Goal: Information Seeking & Learning: Learn about a topic

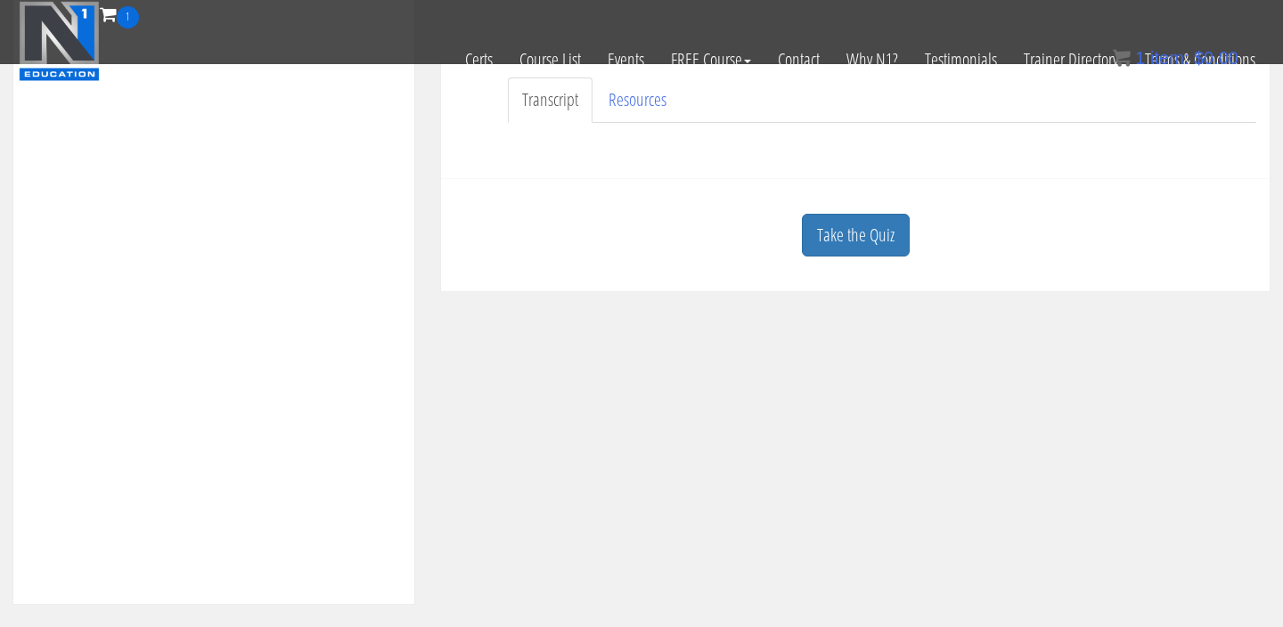
scroll to position [460, 0]
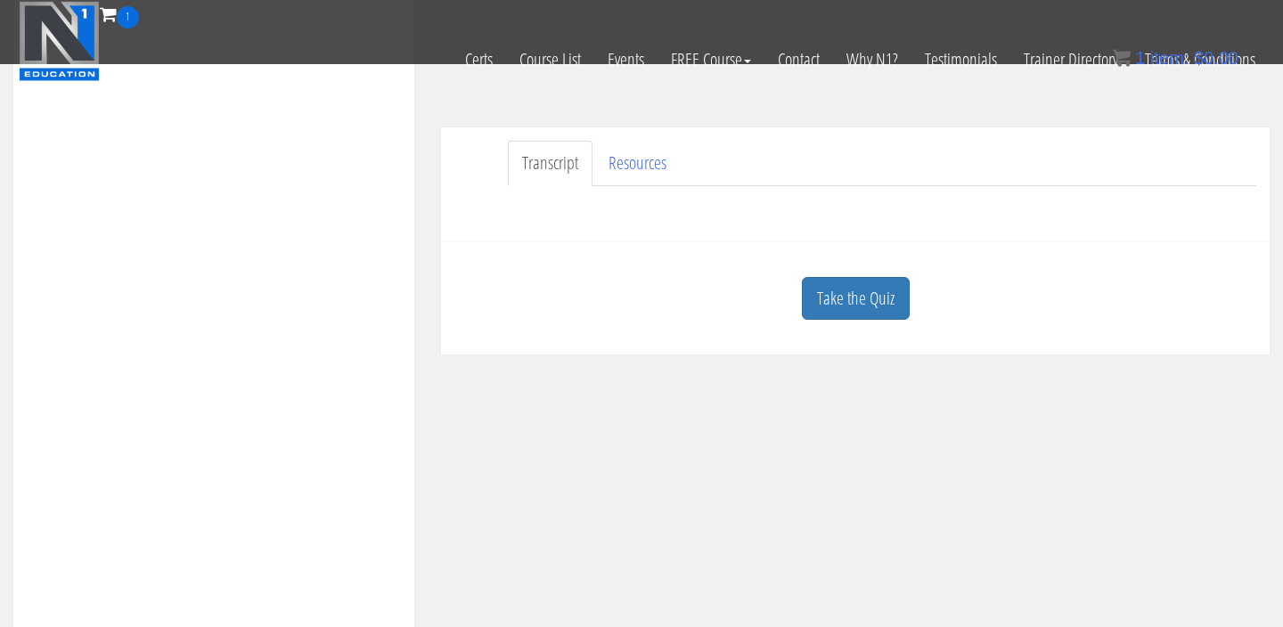
click at [855, 321] on div "Take the Quiz" at bounding box center [855, 299] width 802 height 86
click at [857, 309] on link "Take the Quiz" at bounding box center [856, 299] width 108 height 44
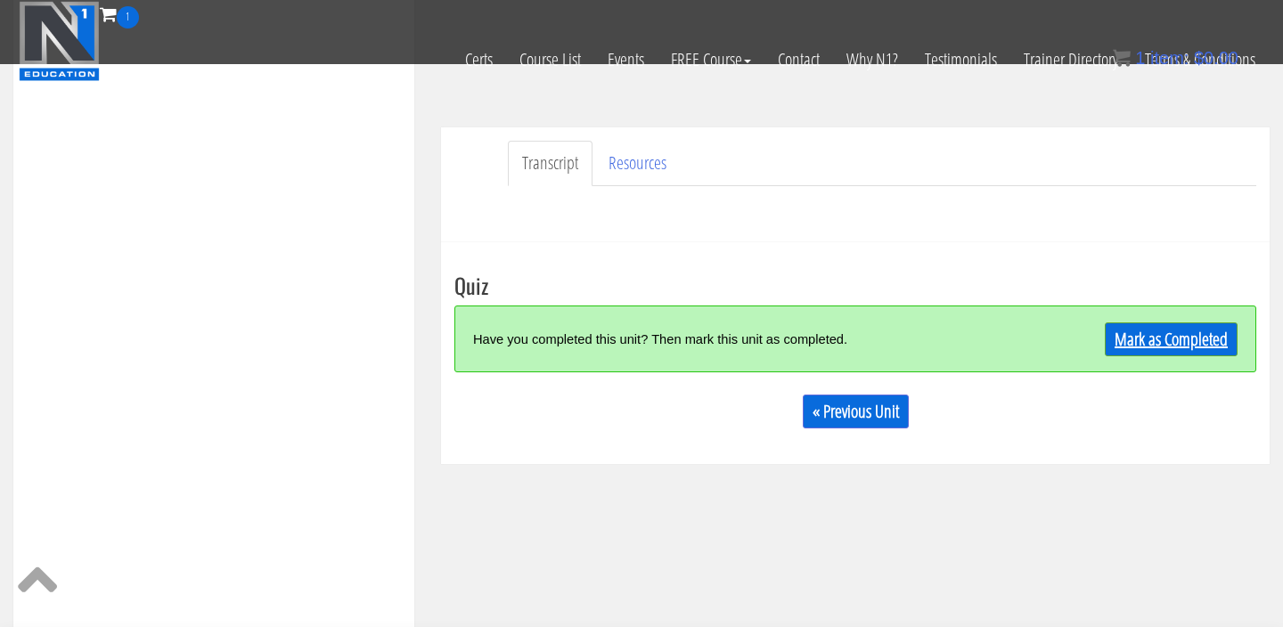
click at [1140, 334] on link "Mark as Completed" at bounding box center [1171, 340] width 133 height 34
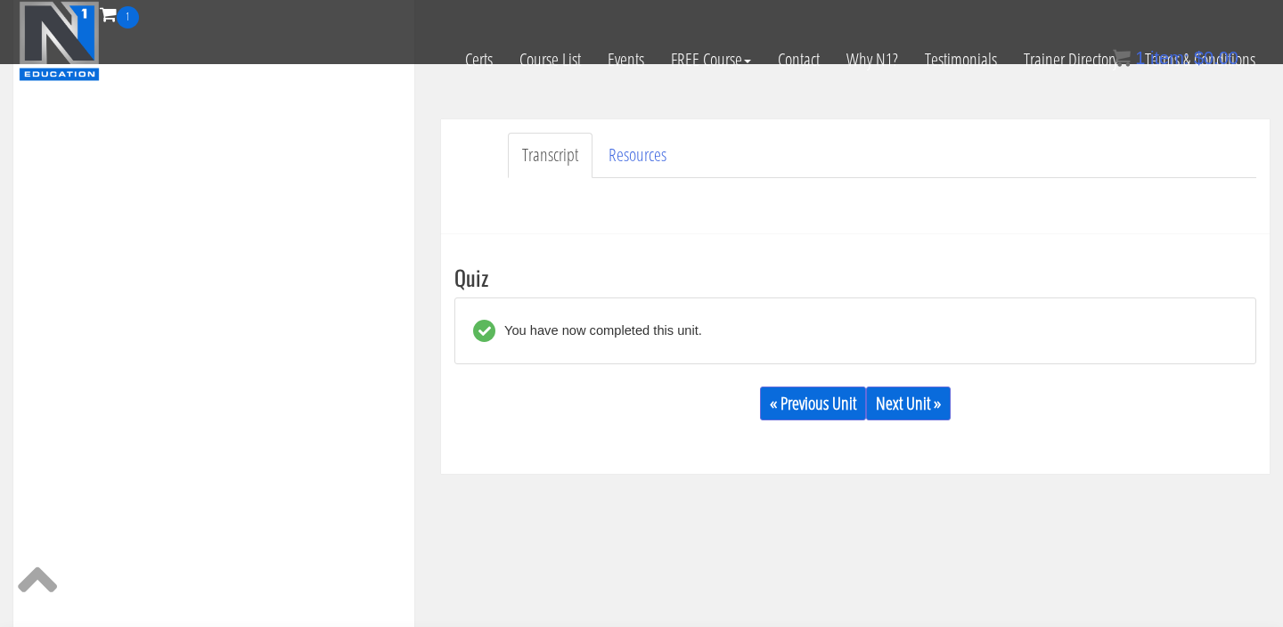
scroll to position [482, 0]
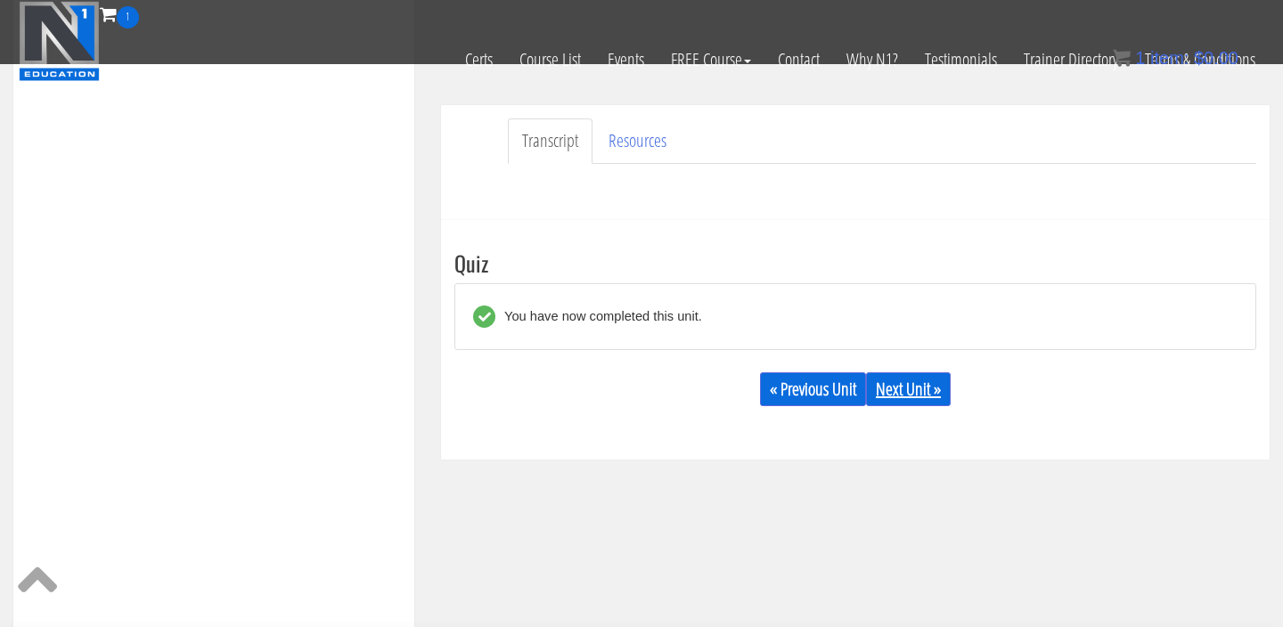
click at [895, 390] on link "Next Unit »" at bounding box center [908, 389] width 85 height 34
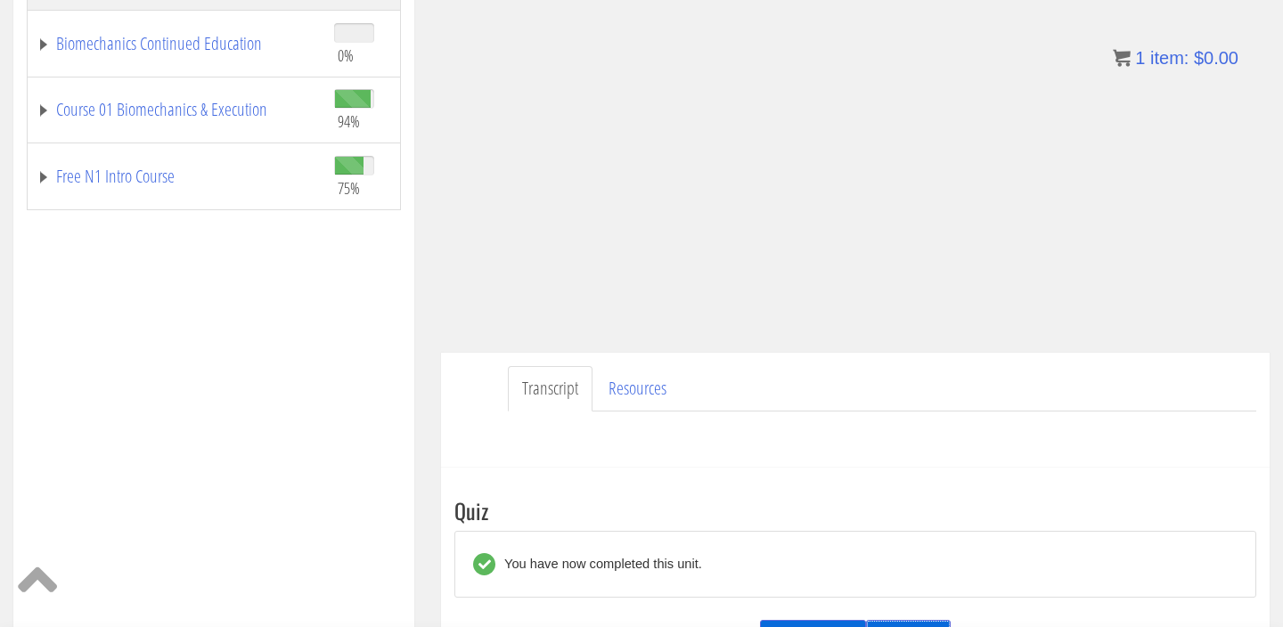
scroll to position [0, 0]
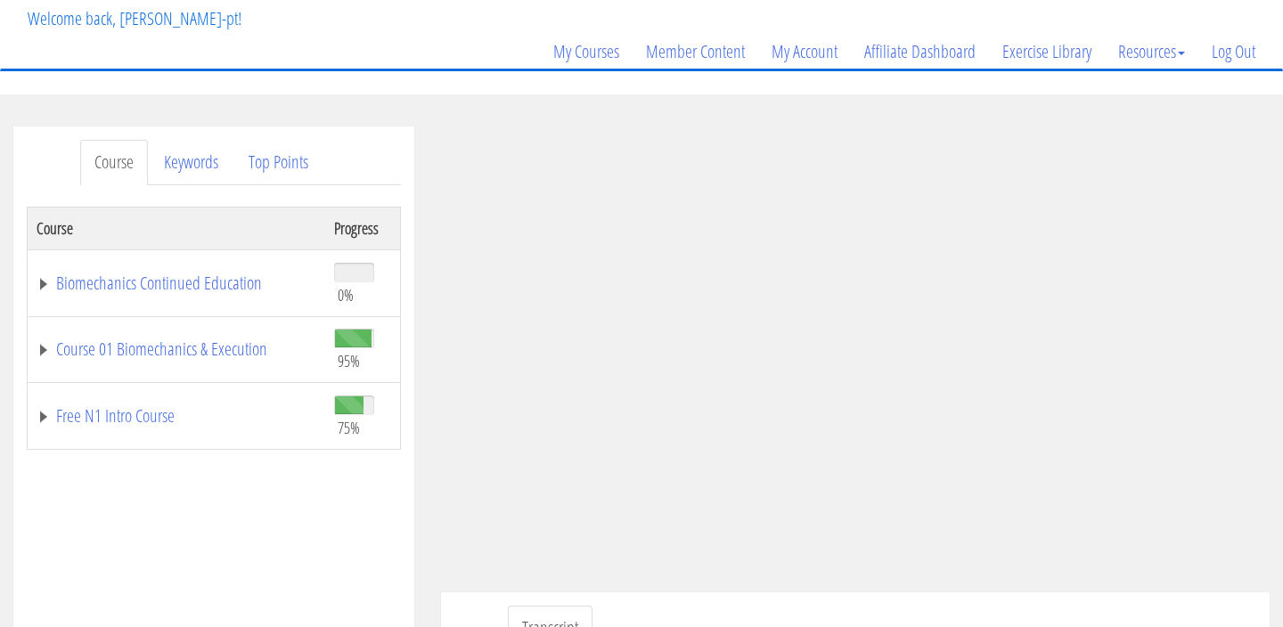
scroll to position [138, 0]
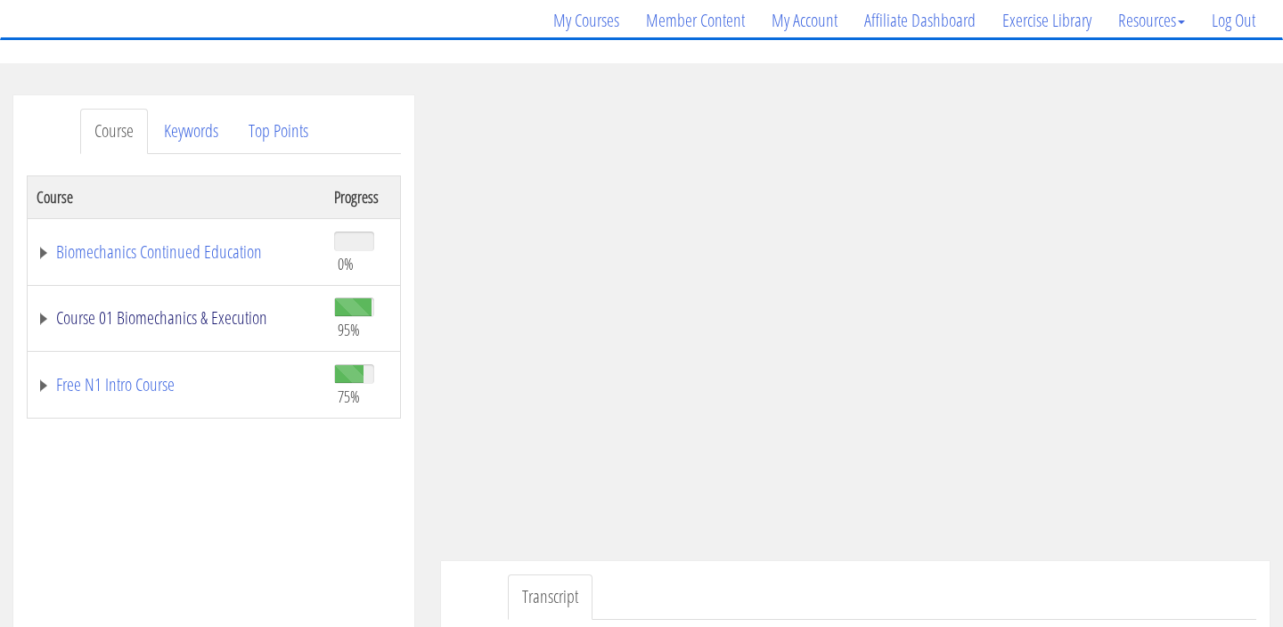
click at [225, 323] on link "Course 01 Biomechanics & Execution" at bounding box center [177, 318] width 280 height 18
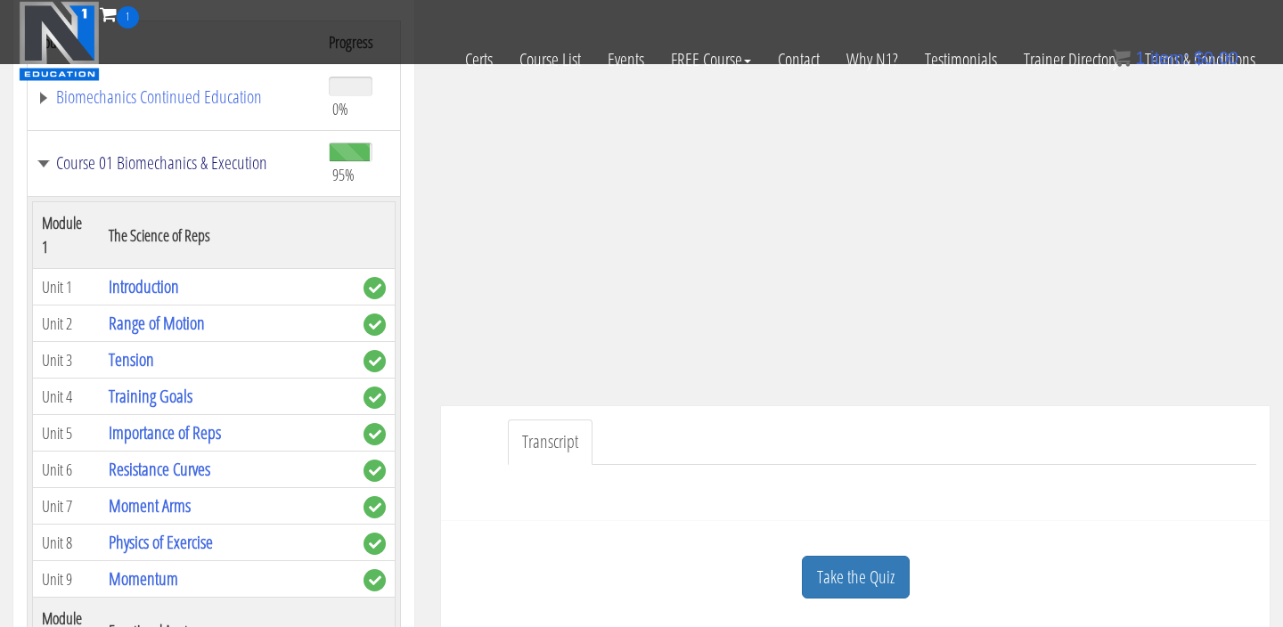
scroll to position [0, 0]
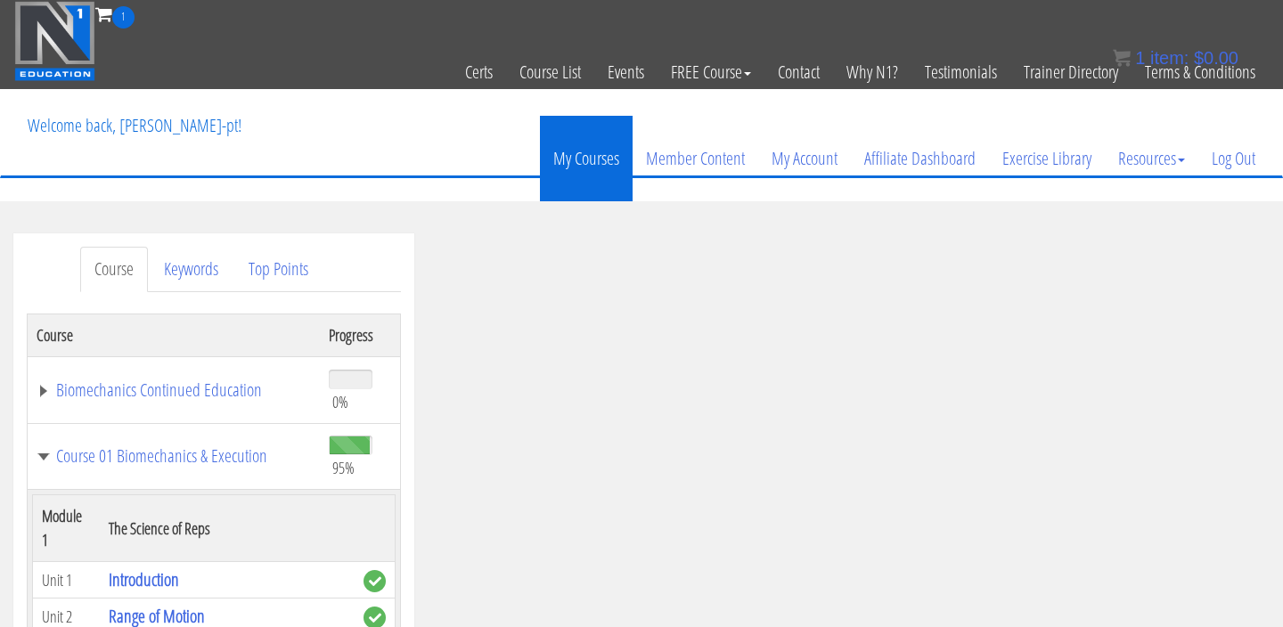
click at [593, 157] on link "My Courses" at bounding box center [586, 159] width 93 height 86
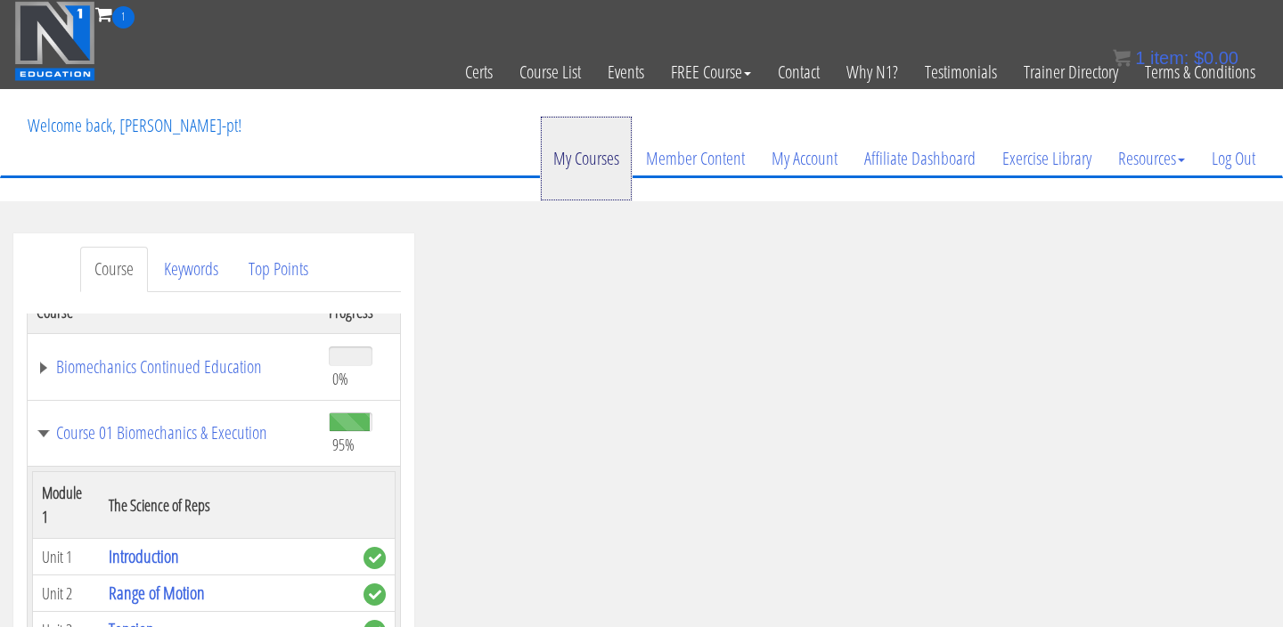
scroll to position [10, 0]
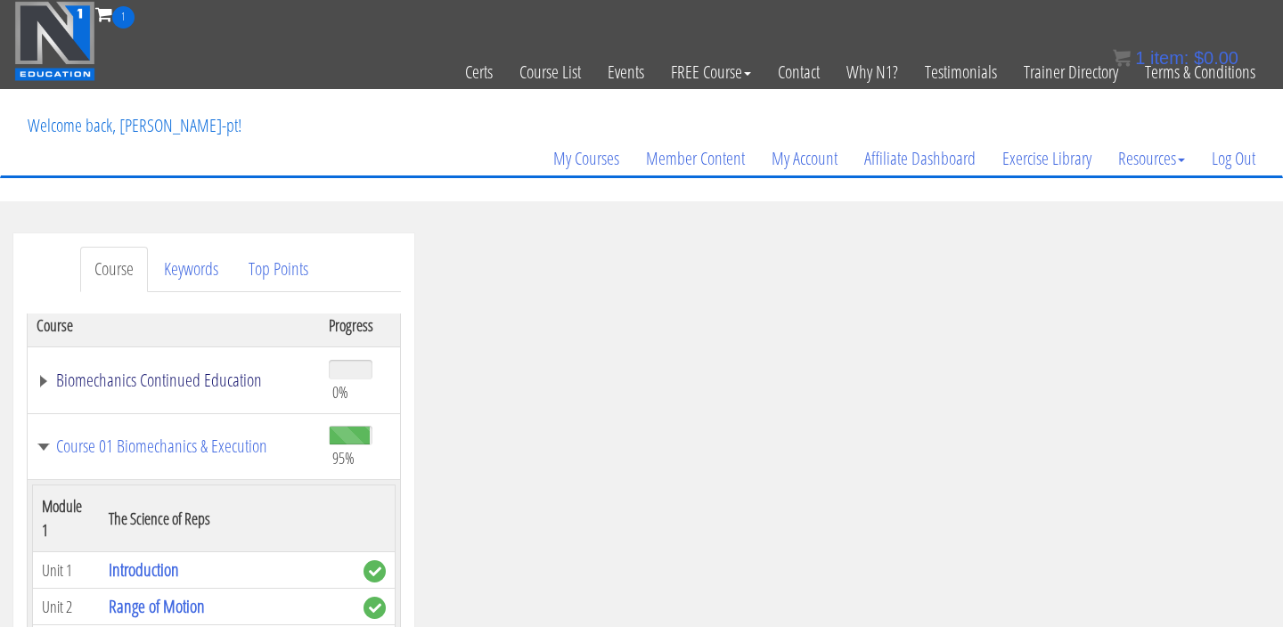
click at [175, 379] on link "Biomechanics Continued Education" at bounding box center [174, 381] width 274 height 18
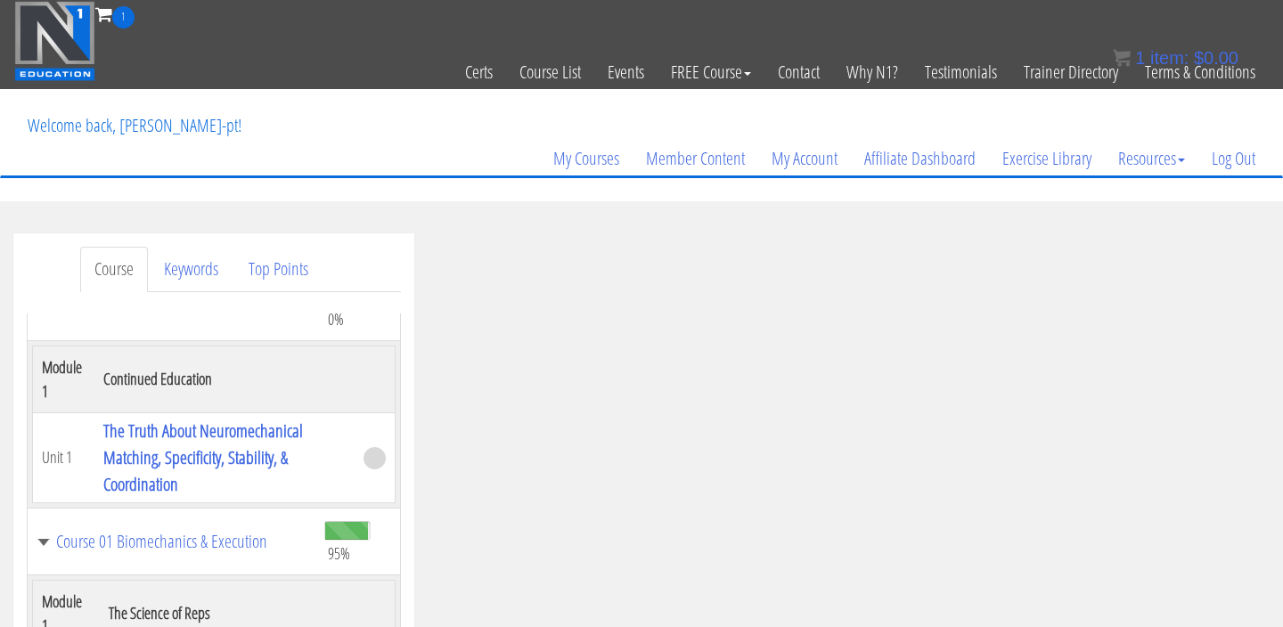
scroll to position [102, 0]
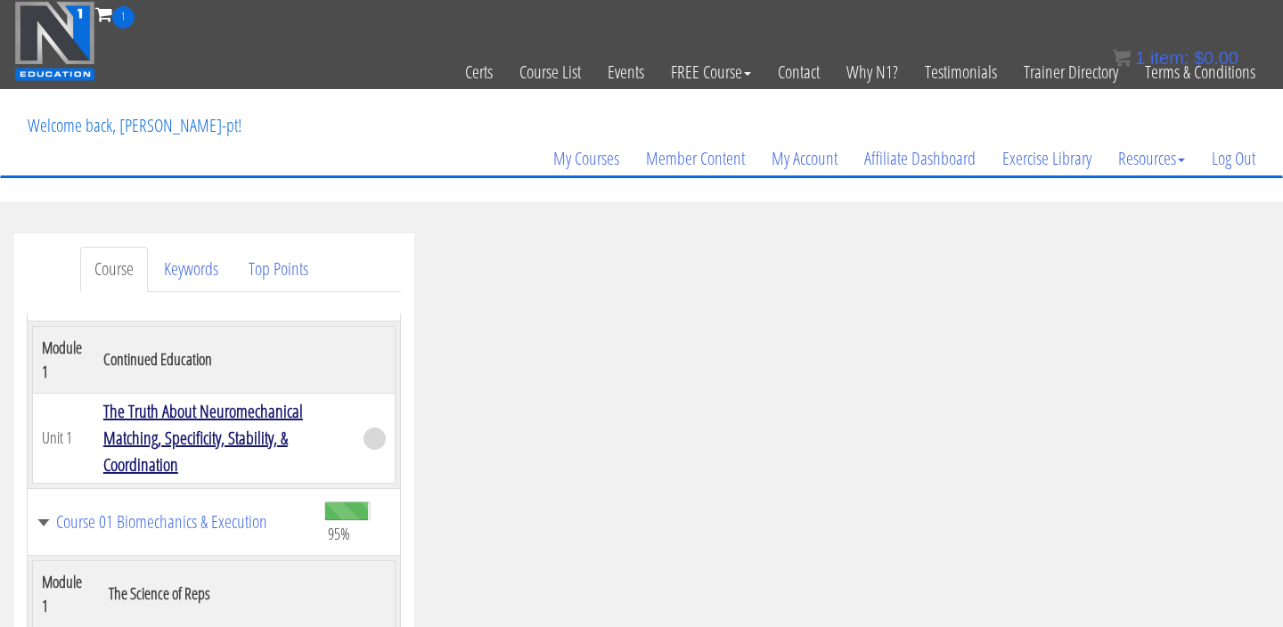
click at [249, 409] on link "The Truth About Neuromechanical Matching, Specificity, Stability, & Coordination" at bounding box center [203, 438] width 200 height 78
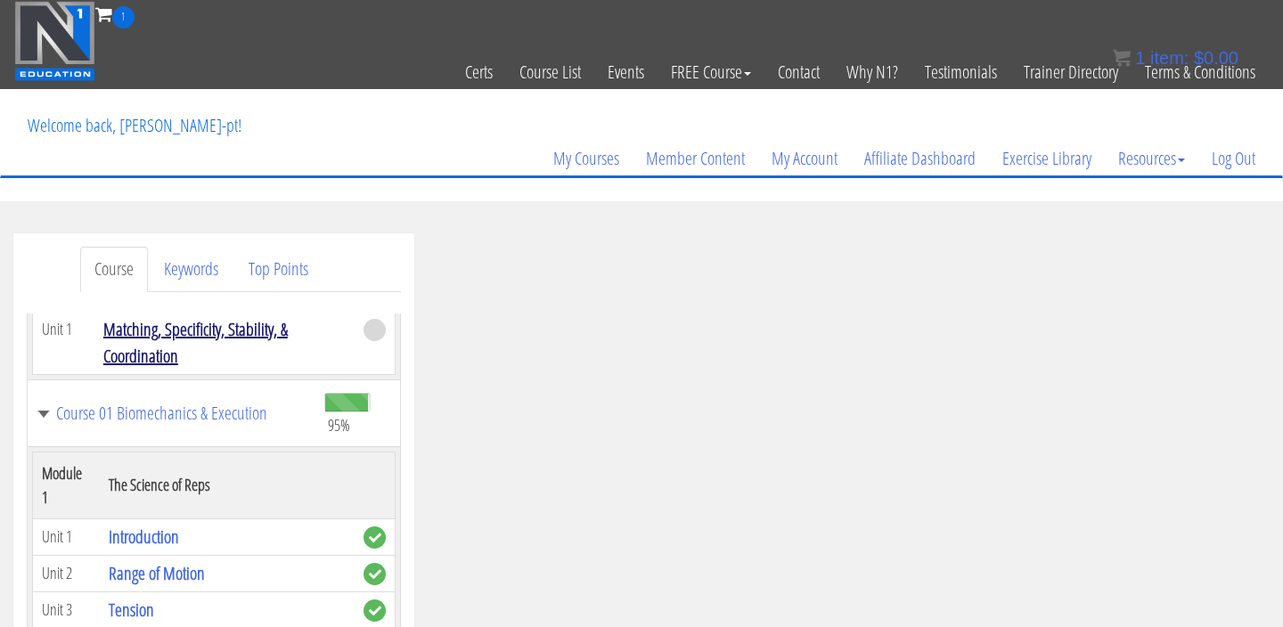
scroll to position [210, 0]
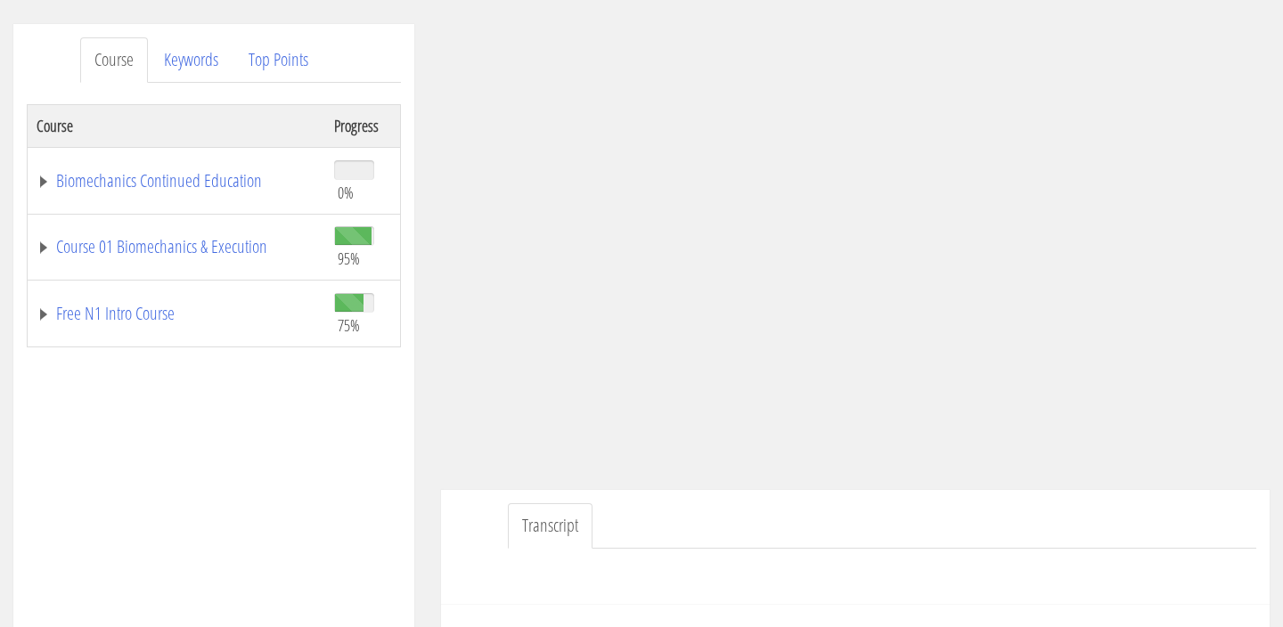
scroll to position [255, 0]
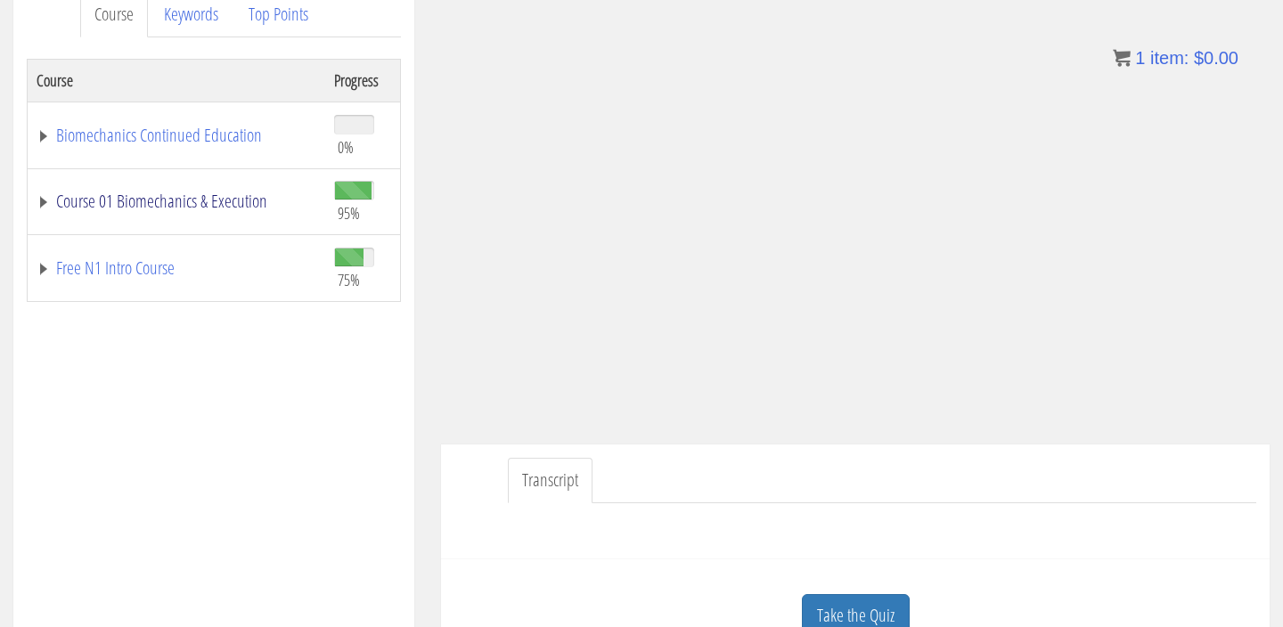
click at [137, 207] on link "Course 01 Biomechanics & Execution" at bounding box center [177, 201] width 280 height 18
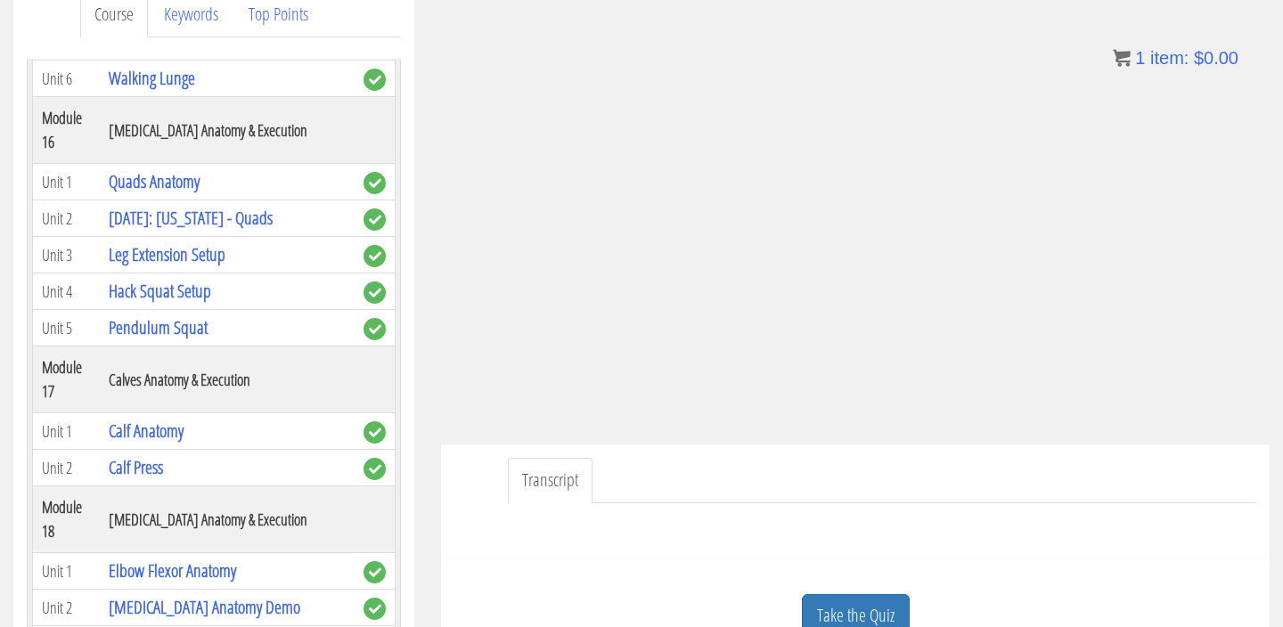
scroll to position [5365, 0]
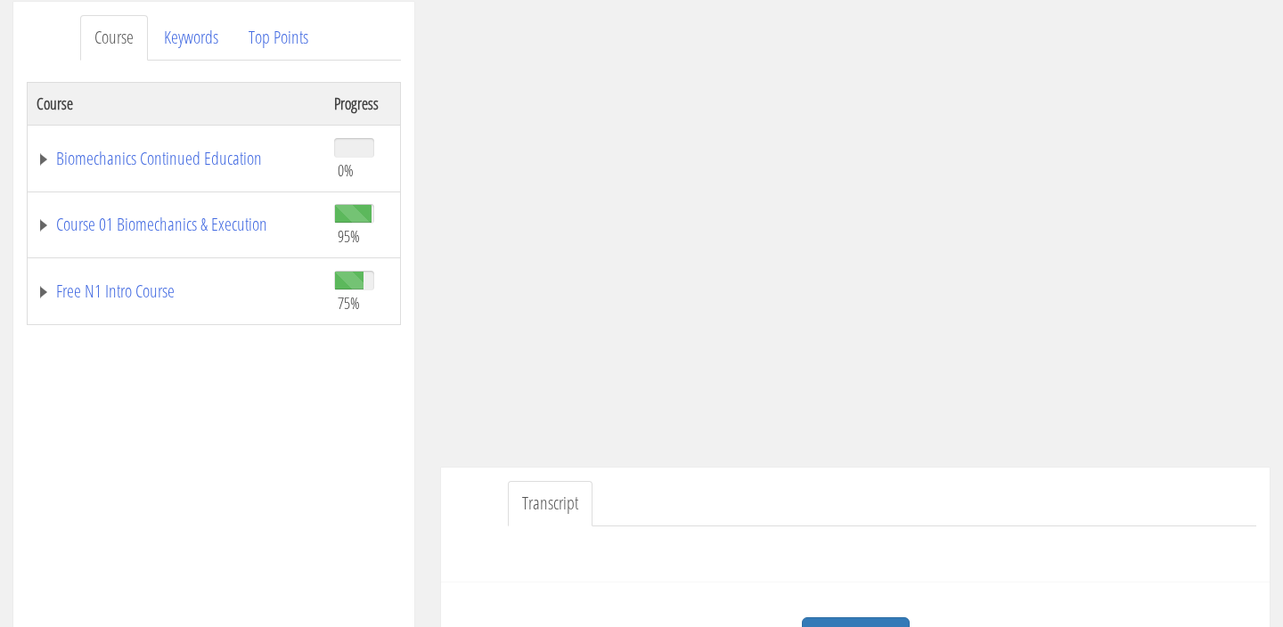
scroll to position [224, 0]
